Goal: Information Seeking & Learning: Learn about a topic

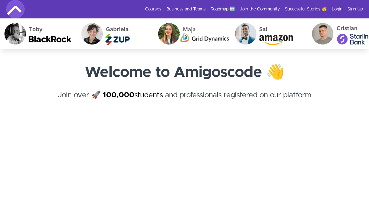
click at [335, 10] on link "Login" at bounding box center [336, 9] width 11 height 6
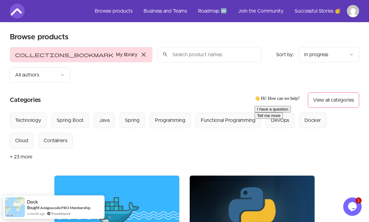
click at [157, 58] on input "search" at bounding box center [209, 54] width 104 height 15
type input "java"
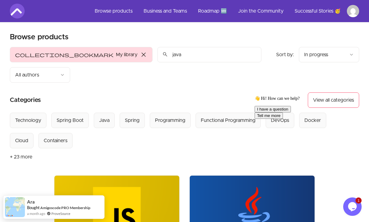
click at [103, 176] on img at bounding box center [116, 211] width 125 height 70
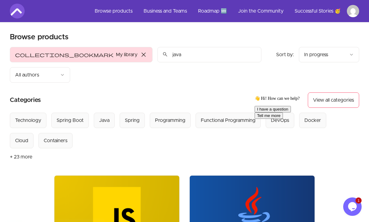
click at [122, 176] on img at bounding box center [116, 211] width 125 height 70
click at [41, 162] on section "Browse products Product filters: collections_bookmark My library close Sort by:…" at bounding box center [184, 179] width 349 height 295
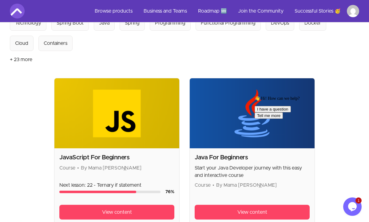
scroll to position [98, 0]
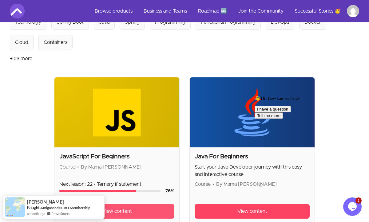
click at [139, 204] on link "View content" at bounding box center [116, 211] width 115 height 15
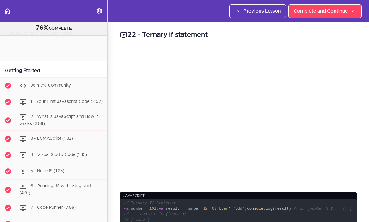
scroll to position [577, 0]
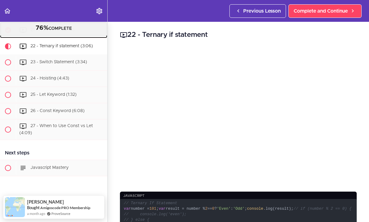
click at [103, 37] on link "21 - If Statement (7:14)" at bounding box center [53, 30] width 107 height 16
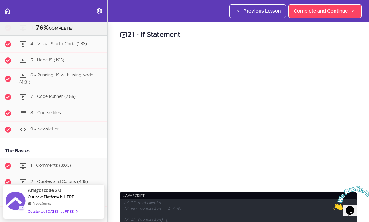
scroll to position [111, 0]
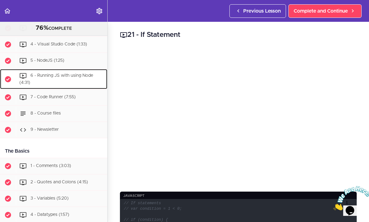
click at [67, 76] on span "6 - Running JS with using Node (4:31)" at bounding box center [56, 78] width 74 height 11
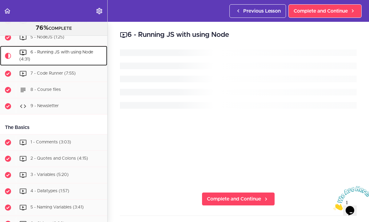
scroll to position [135, 0]
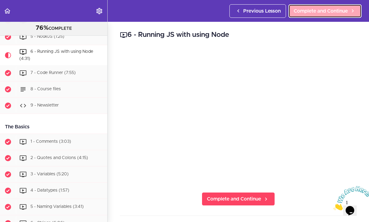
click at [306, 11] on span "Complete and Continue" at bounding box center [320, 10] width 54 height 7
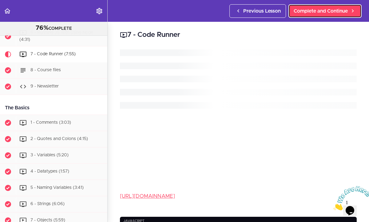
scroll to position [155, 0]
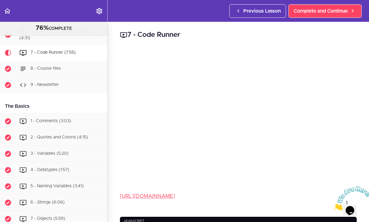
click at [111, 82] on div "7 - Code Runner https://marketplace.visualstudio.com/items?itemName=formulahend…" at bounding box center [238, 122] width 261 height 200
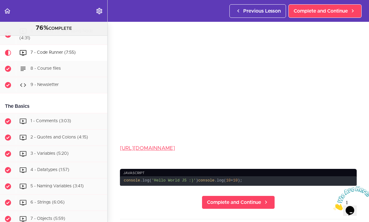
scroll to position [49, 0]
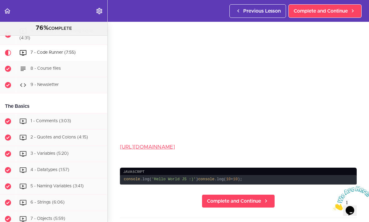
click at [359, 102] on div "7 - Code Runner https://marketplace.visualstudio.com/items?itemName=formulahend…" at bounding box center [238, 73] width 261 height 200
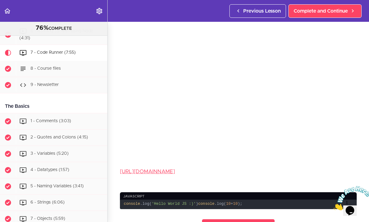
scroll to position [12, 0]
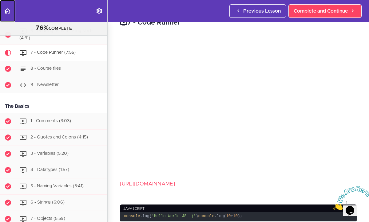
click at [7, 13] on use "Back to course curriculum" at bounding box center [7, 10] width 6 height 5
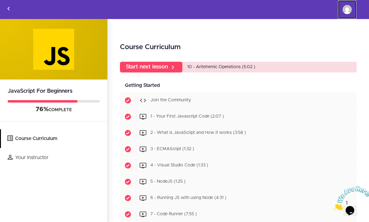
click at [347, 12] on img at bounding box center [346, 9] width 9 height 9
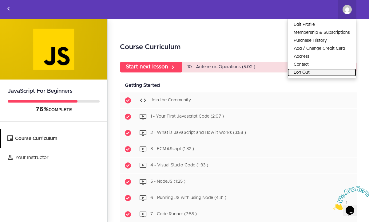
click at [298, 73] on link "Log Out" at bounding box center [321, 73] width 69 height 8
